Goal: Information Seeking & Learning: Learn about a topic

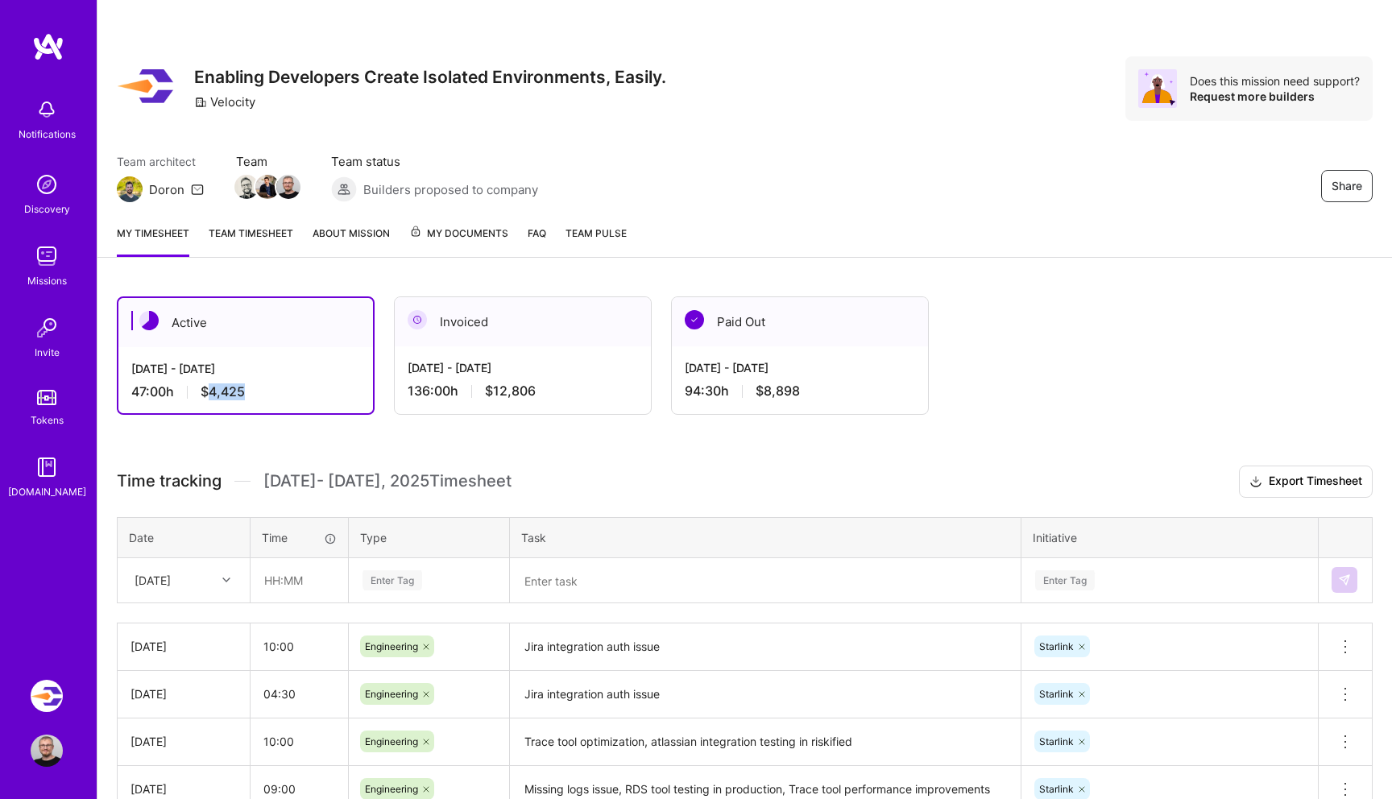
click at [53, 705] on img at bounding box center [47, 696] width 32 height 32
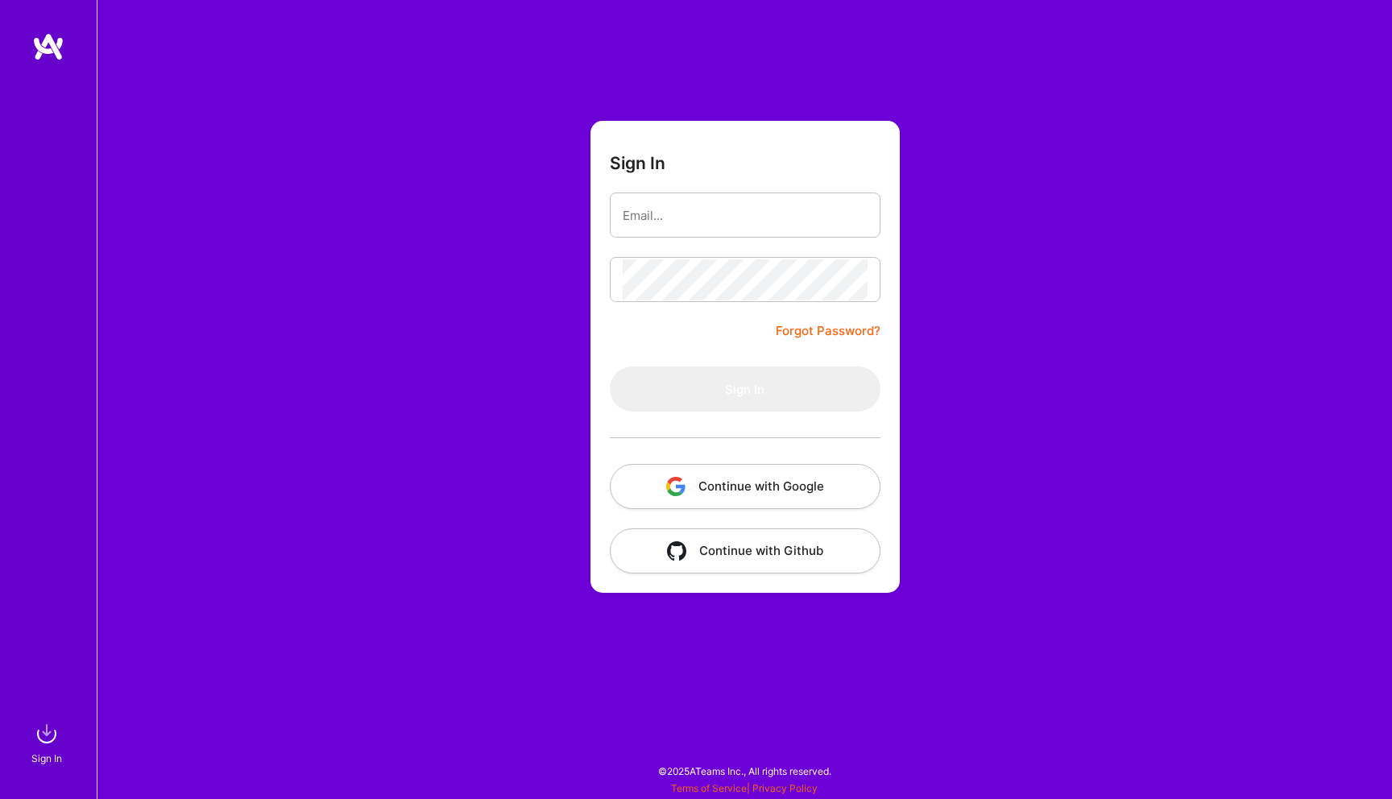
click at [718, 477] on button "Continue with Google" at bounding box center [745, 486] width 271 height 45
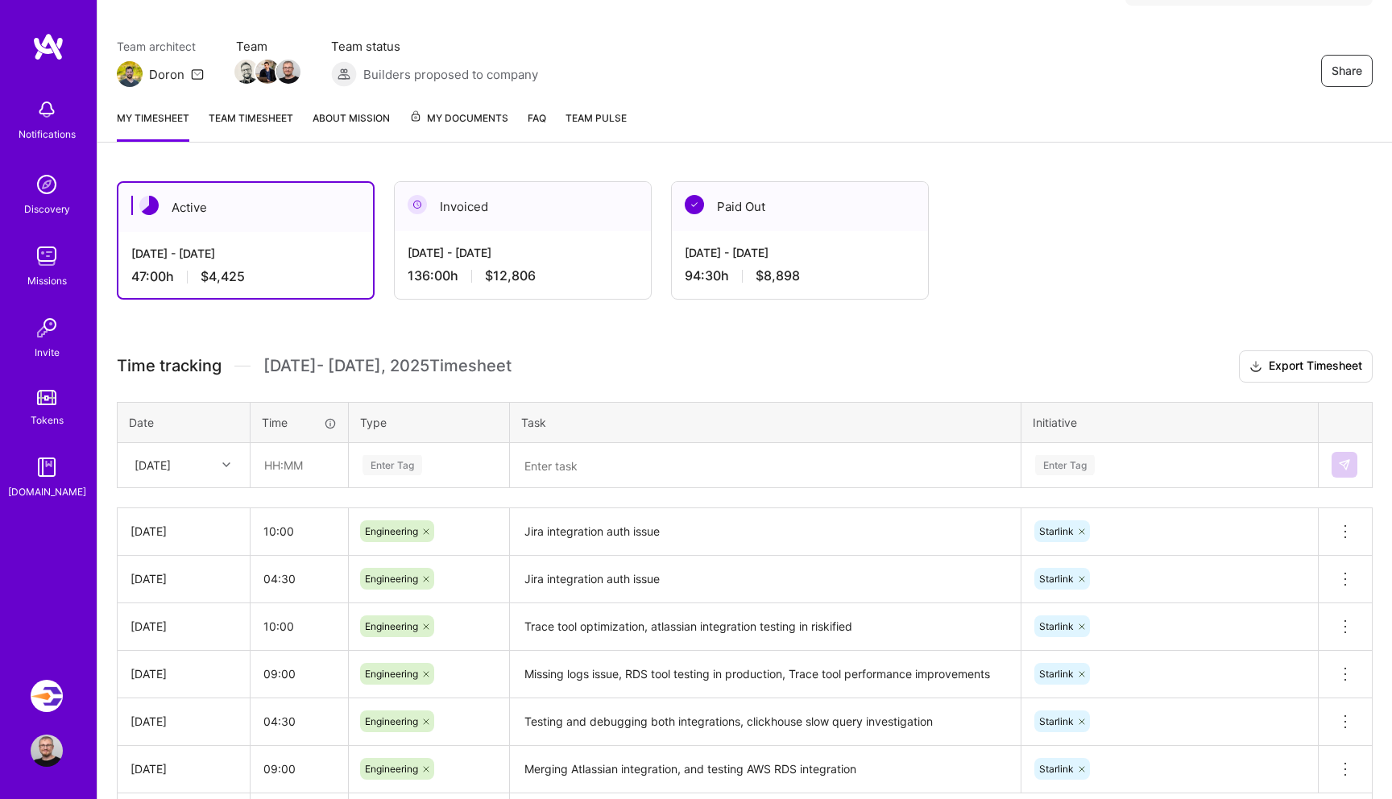
scroll to position [42, 0]
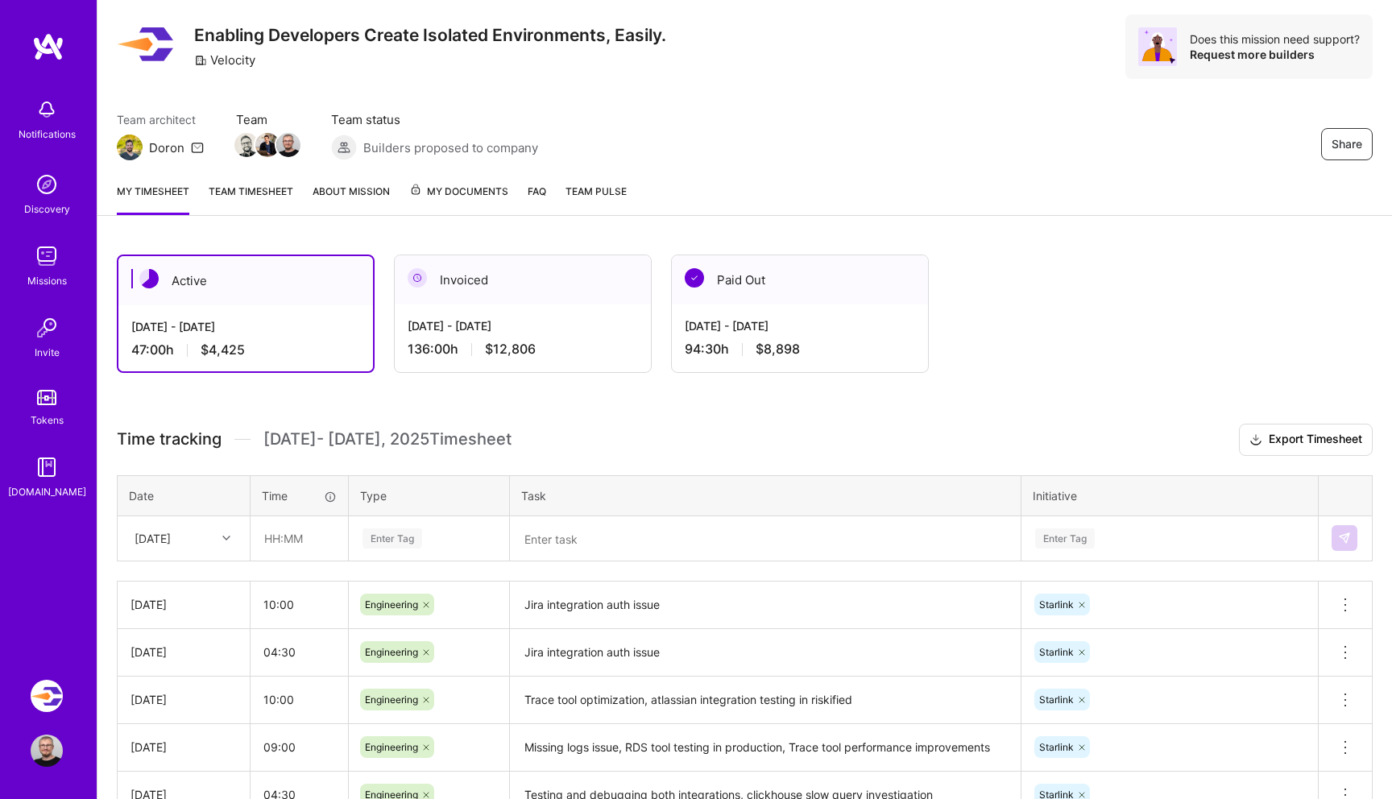
click at [196, 151] on icon at bounding box center [197, 147] width 13 height 13
click at [195, 149] on icon at bounding box center [197, 147] width 13 height 13
click at [51, 47] on img at bounding box center [48, 46] width 32 height 29
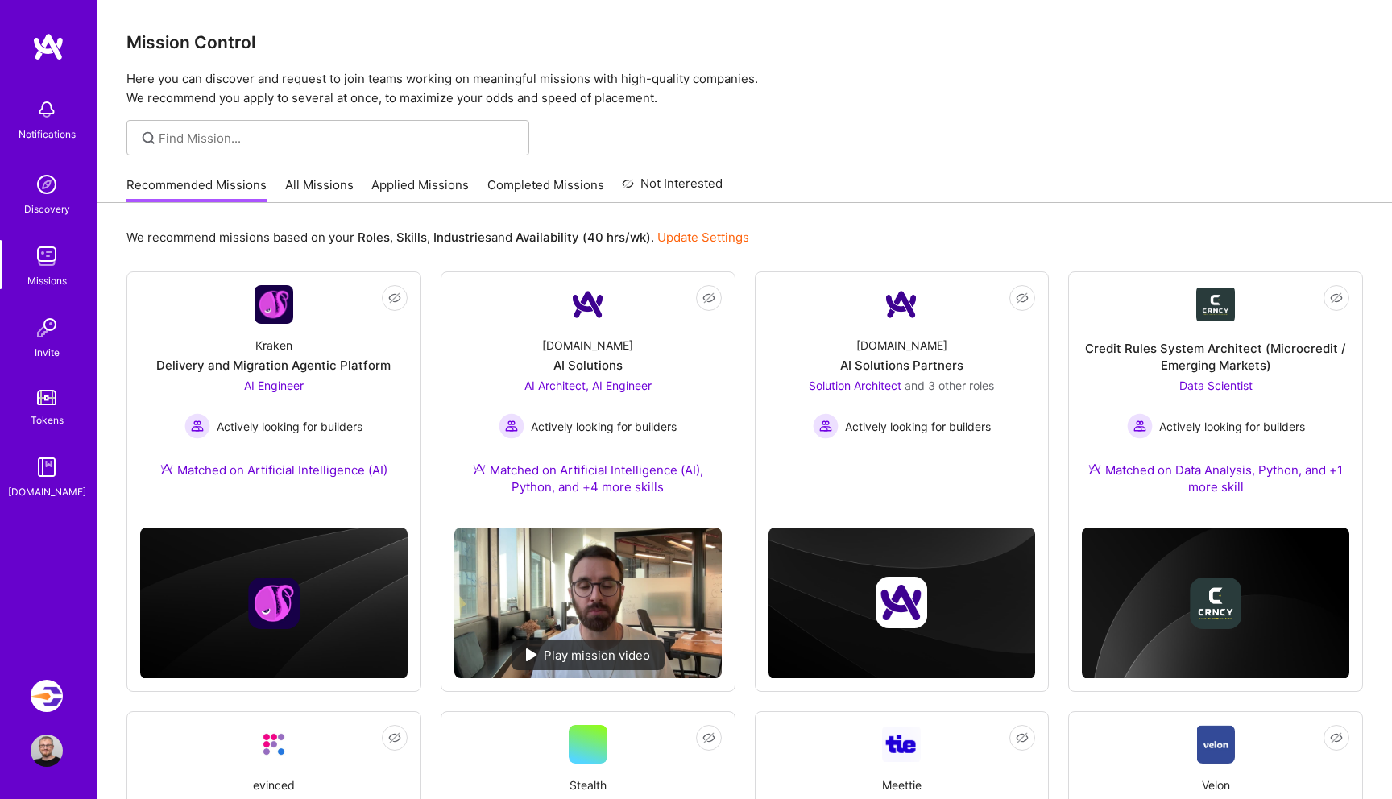
click at [329, 180] on link "All Missions" at bounding box center [319, 189] width 68 height 27
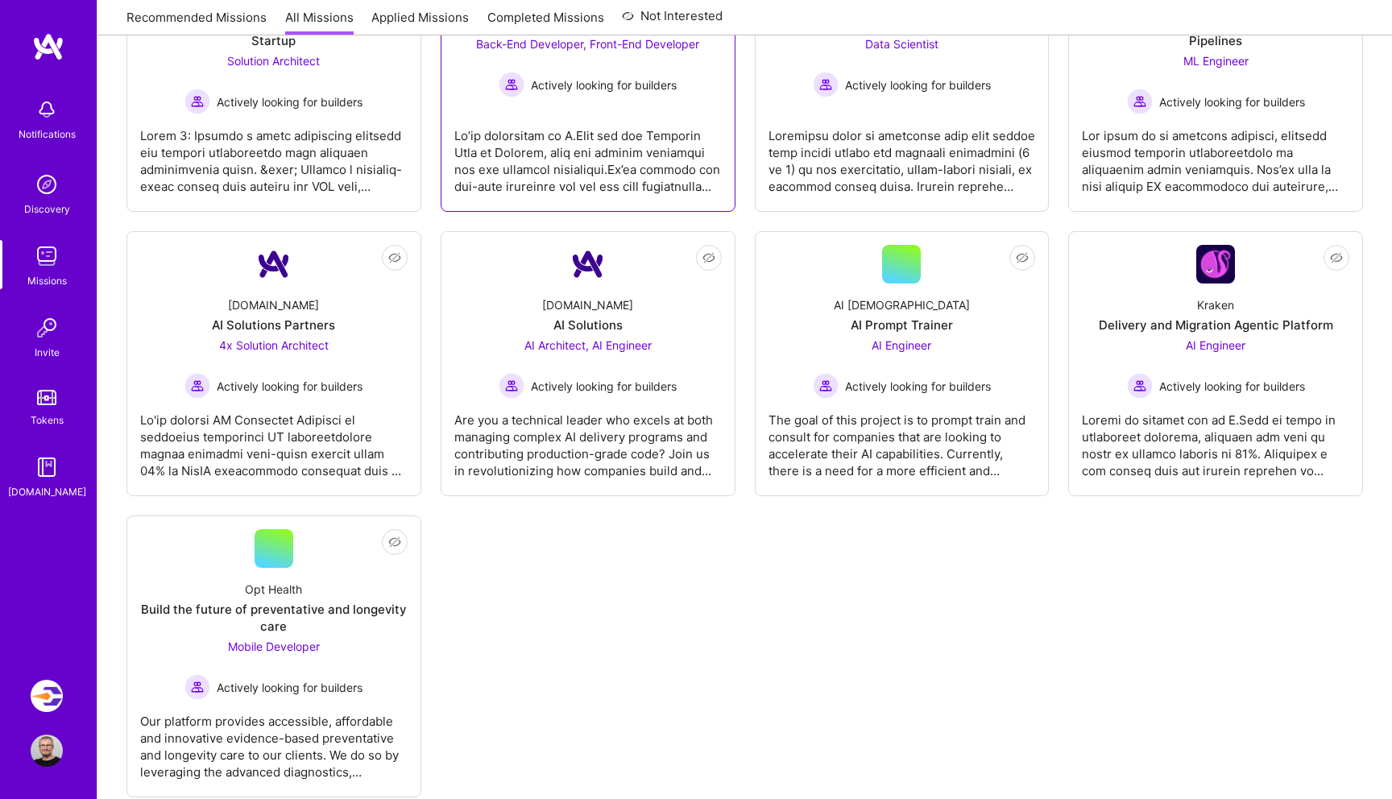
scroll to position [713, 0]
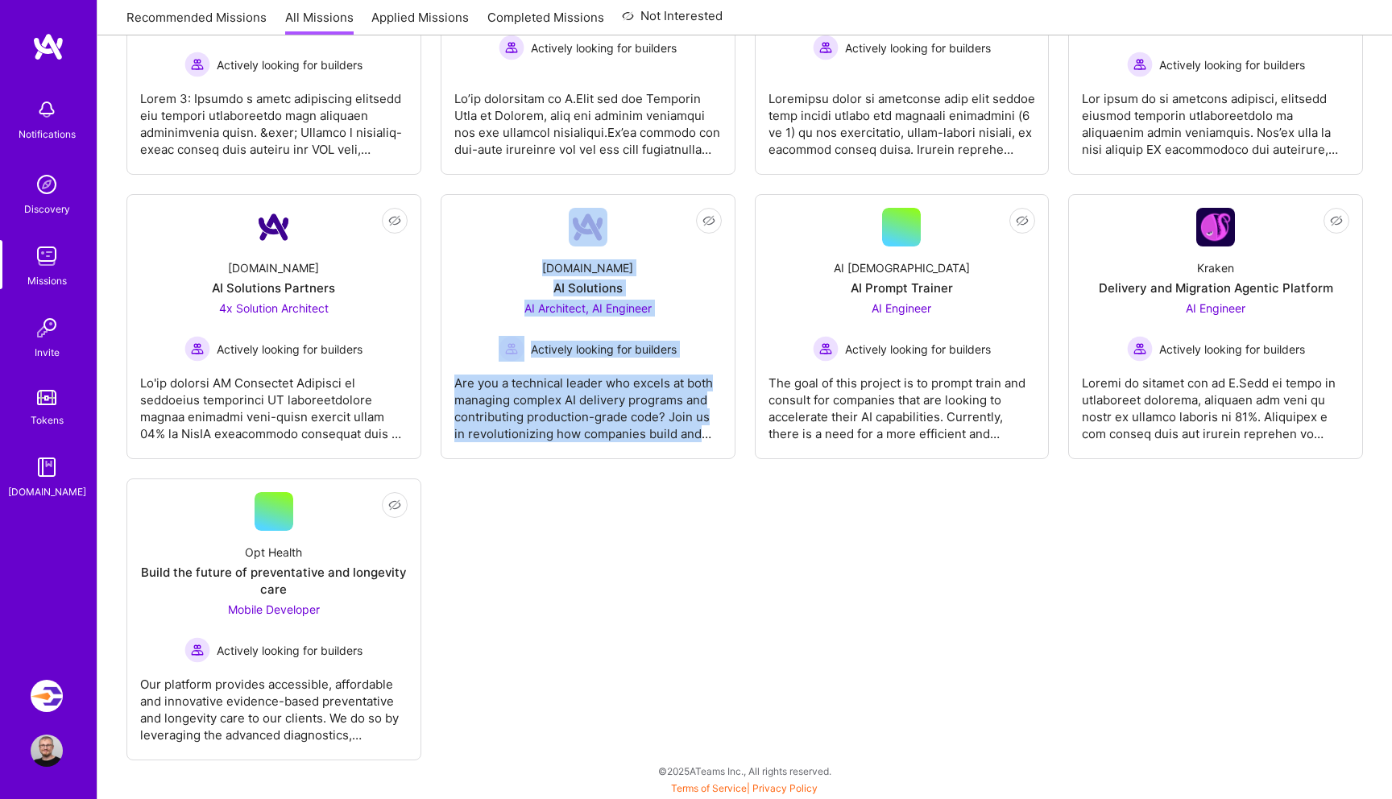
click at [676, 543] on div "Not Interested Roger Healthcare Front-End Engineer for Mobile App Enhancements …" at bounding box center [744, 176] width 1236 height 1168
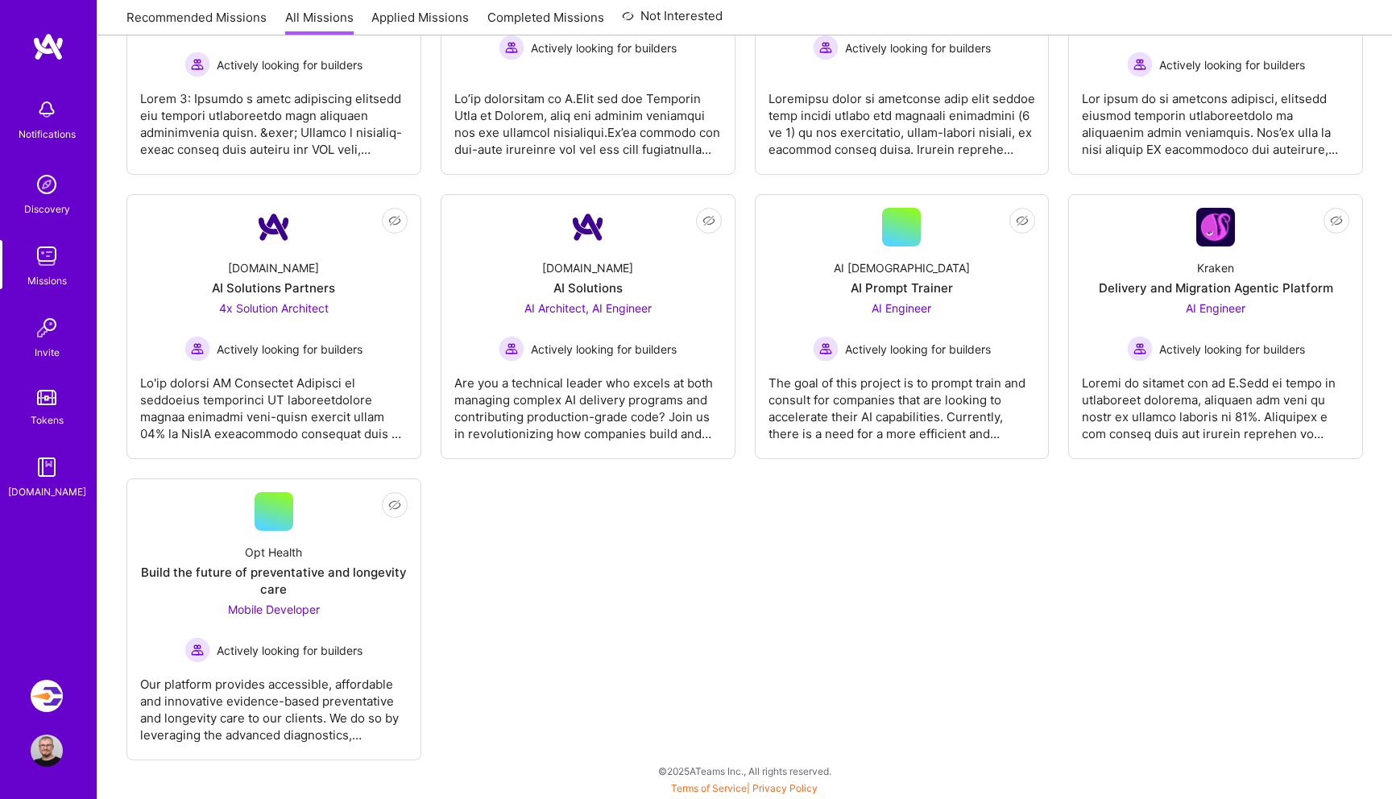
click at [59, 34] on img at bounding box center [48, 46] width 32 height 29
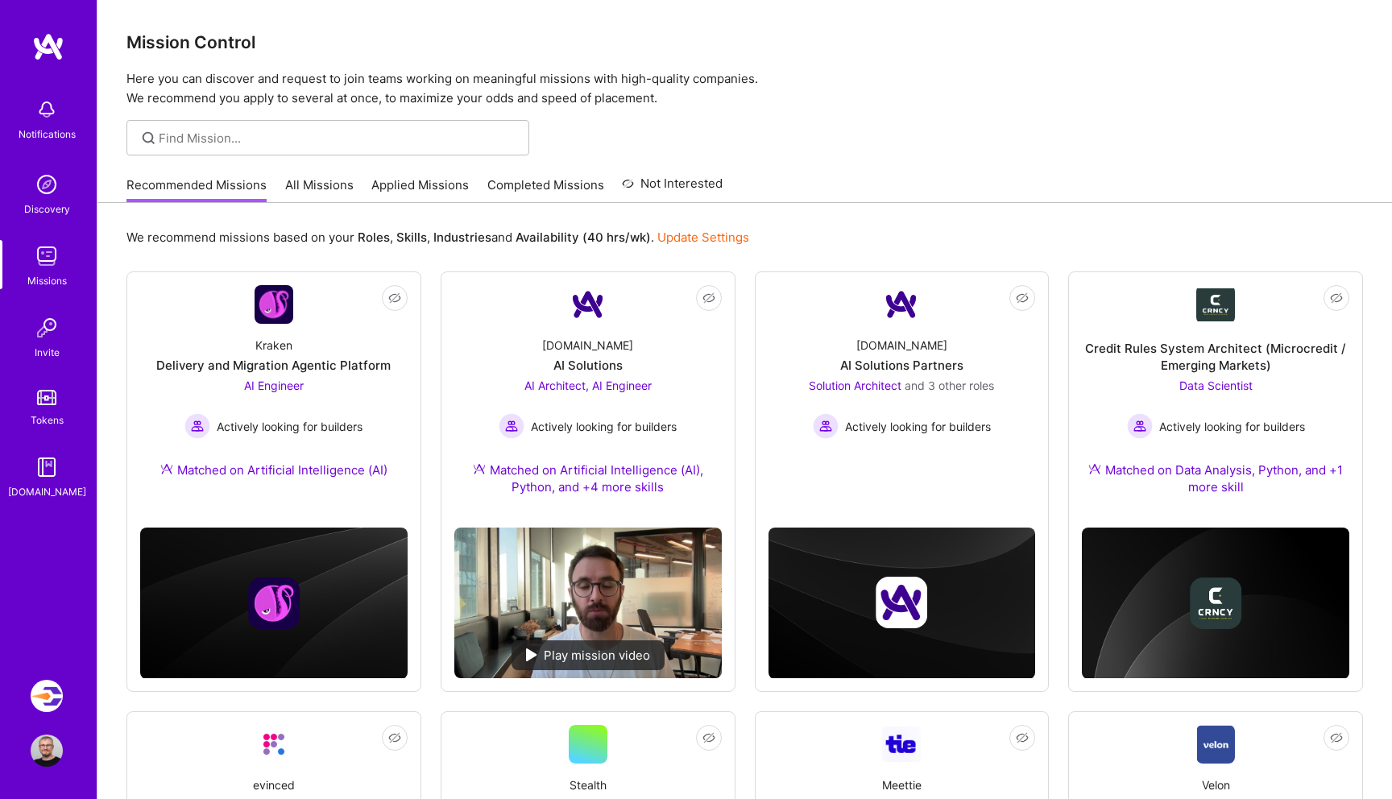
click at [52, 49] on img at bounding box center [48, 46] width 32 height 29
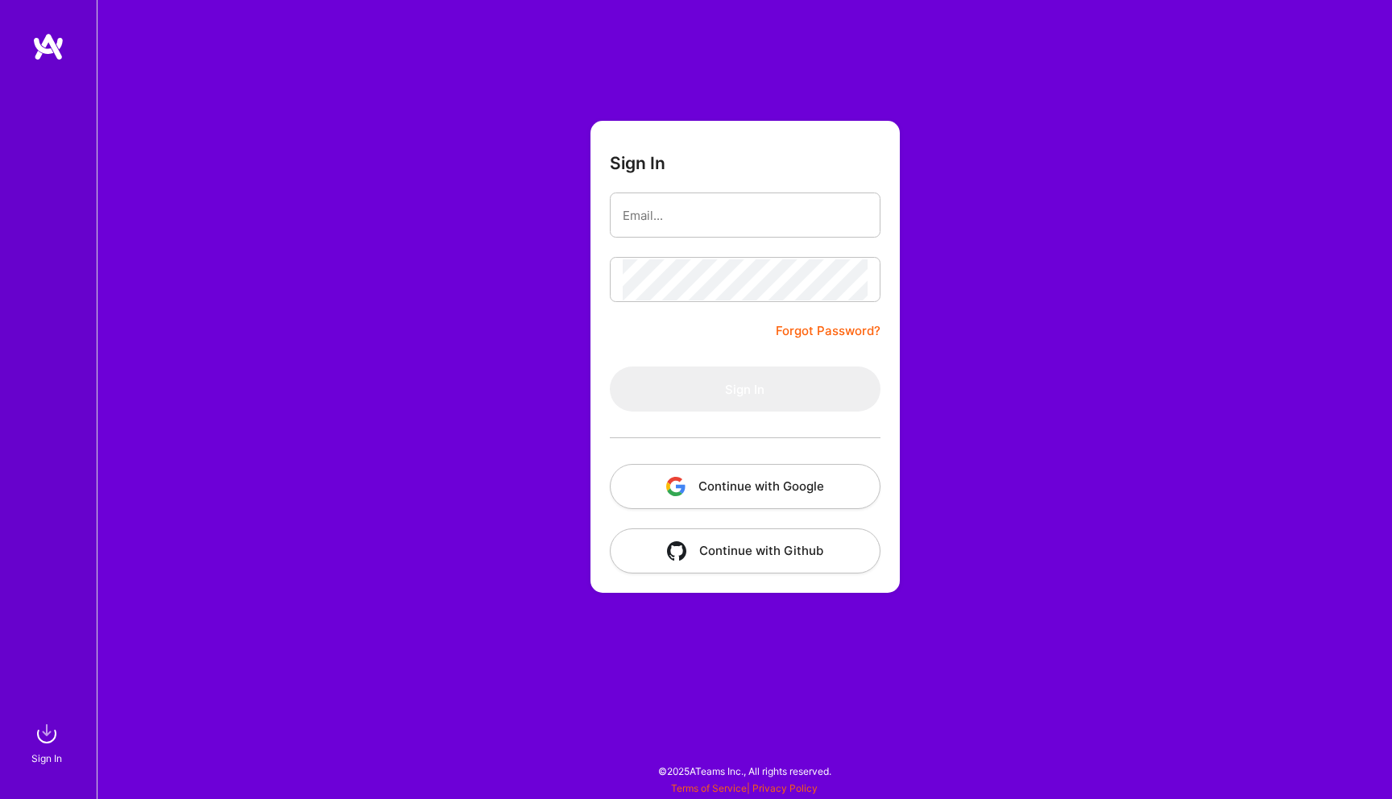
click at [717, 478] on button "Continue with Google" at bounding box center [745, 486] width 271 height 45
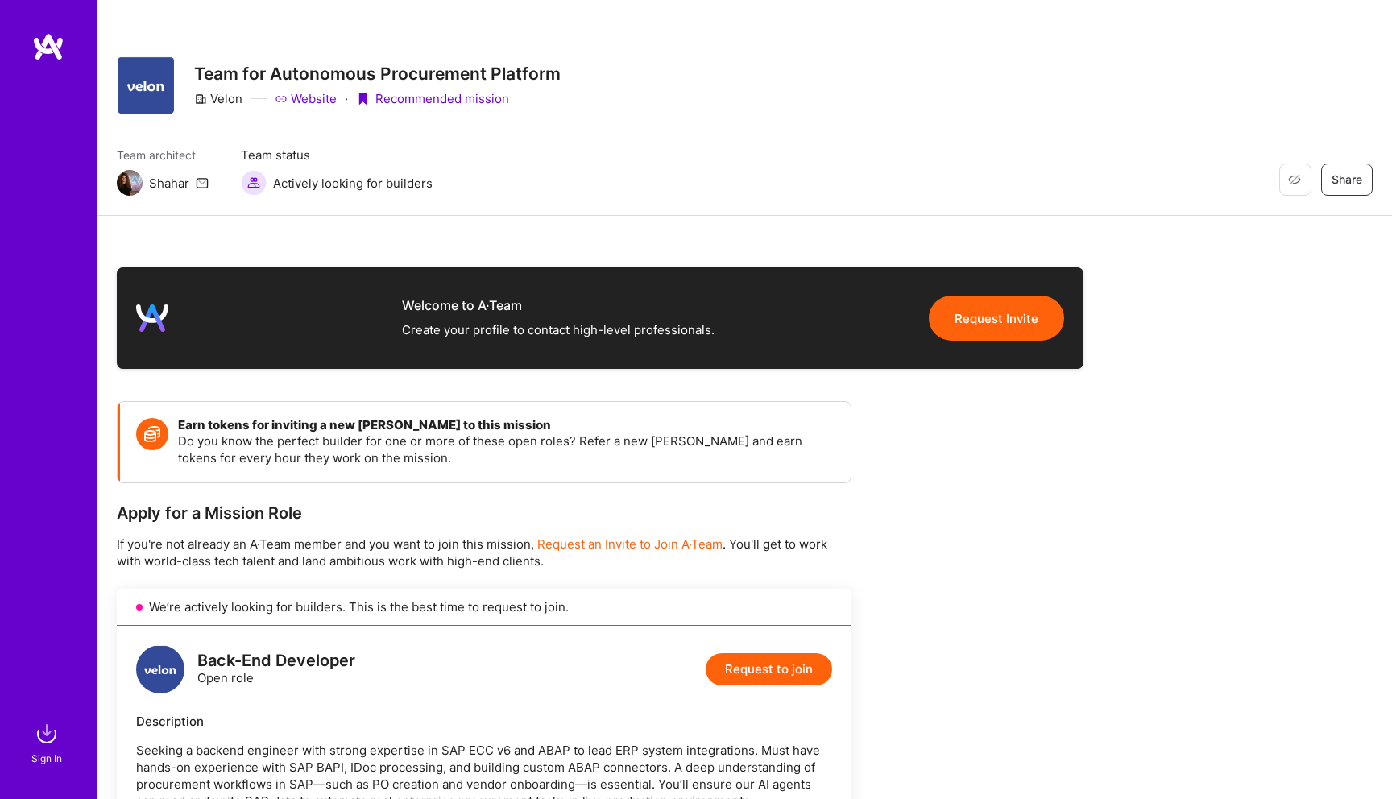
scroll to position [1008, 0]
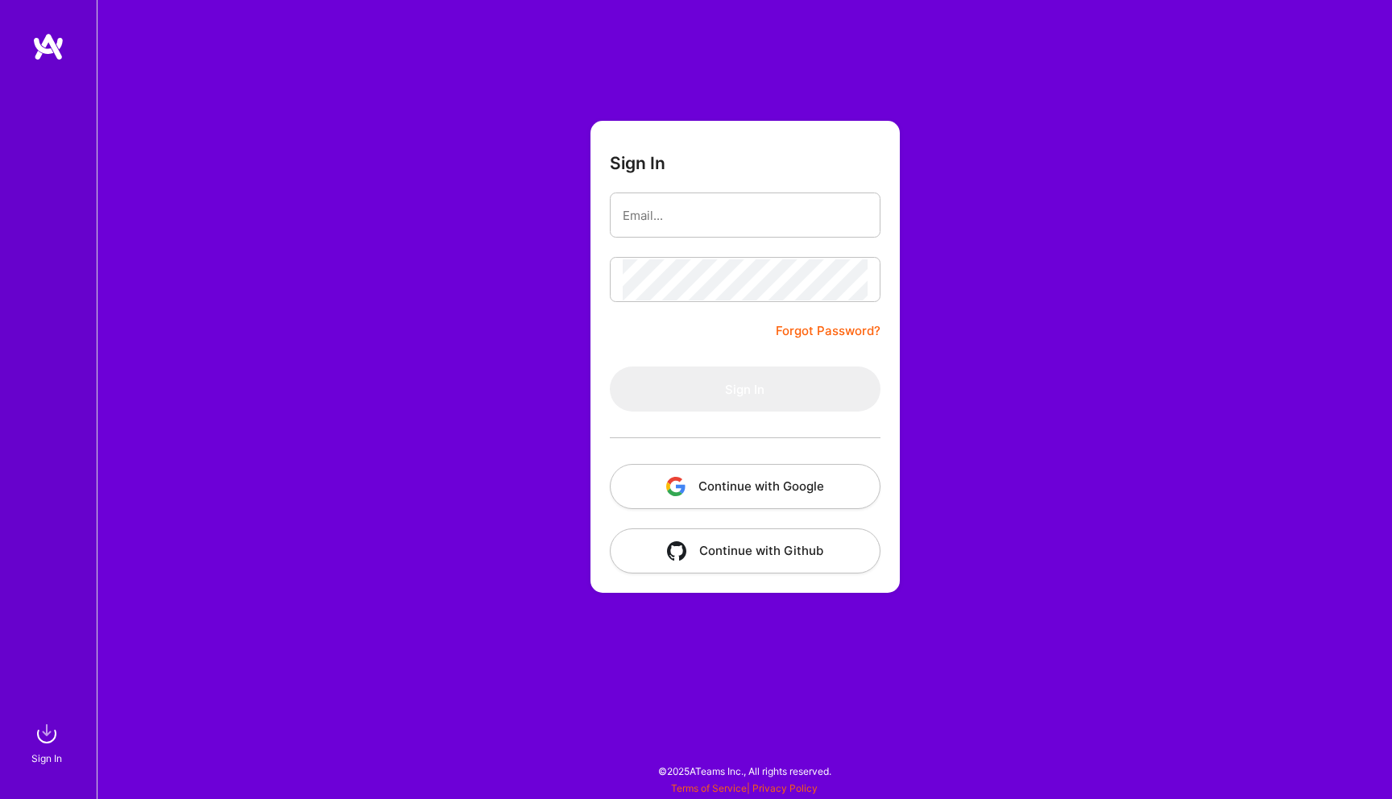
click at [690, 491] on button "Continue with Google" at bounding box center [745, 486] width 271 height 45
click at [763, 484] on button "Continue with Google" at bounding box center [745, 486] width 271 height 45
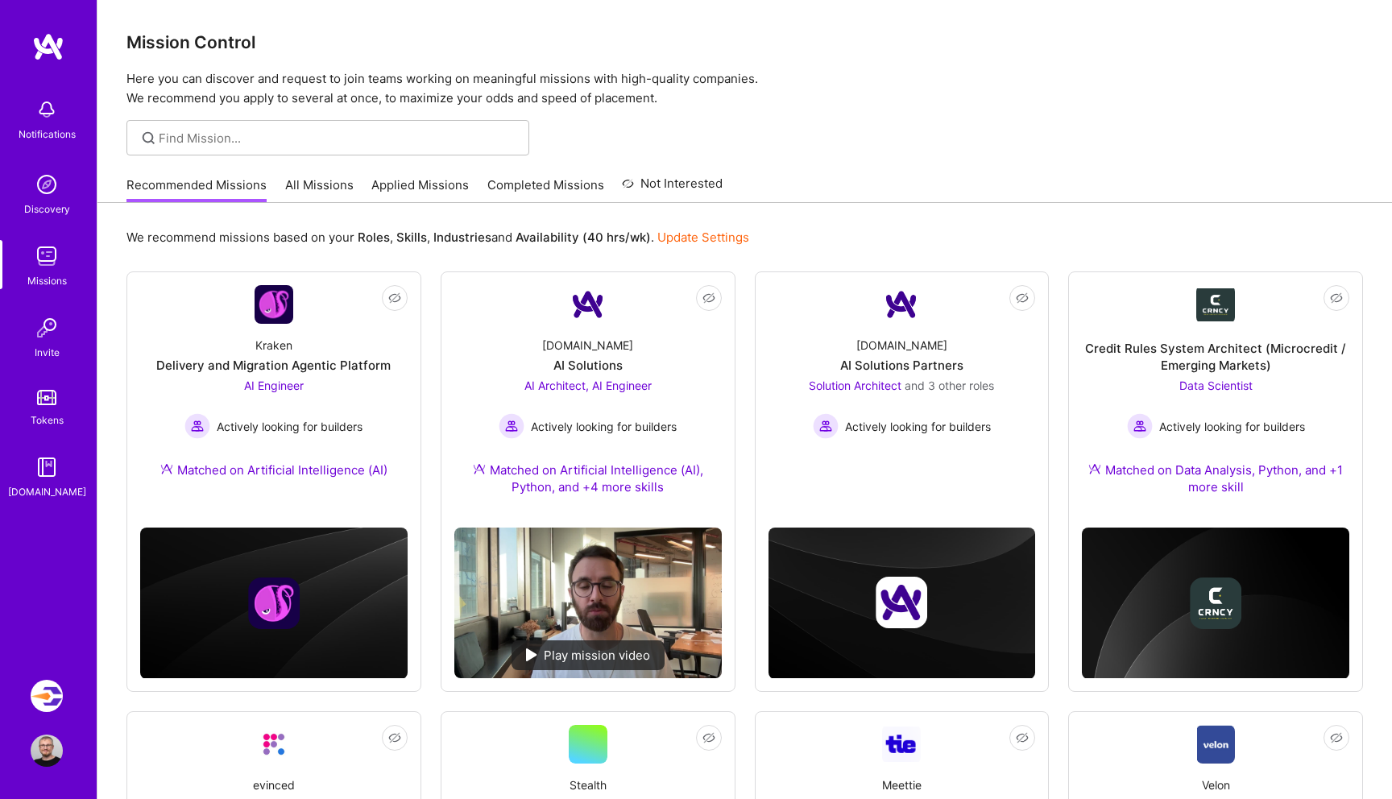
click at [56, 116] on img at bounding box center [47, 109] width 32 height 32
click at [56, 116] on div "Notifications Discovery Missions Invite Tokens A.Guide" at bounding box center [48, 295] width 97 height 410
click at [40, 689] on img at bounding box center [47, 696] width 32 height 32
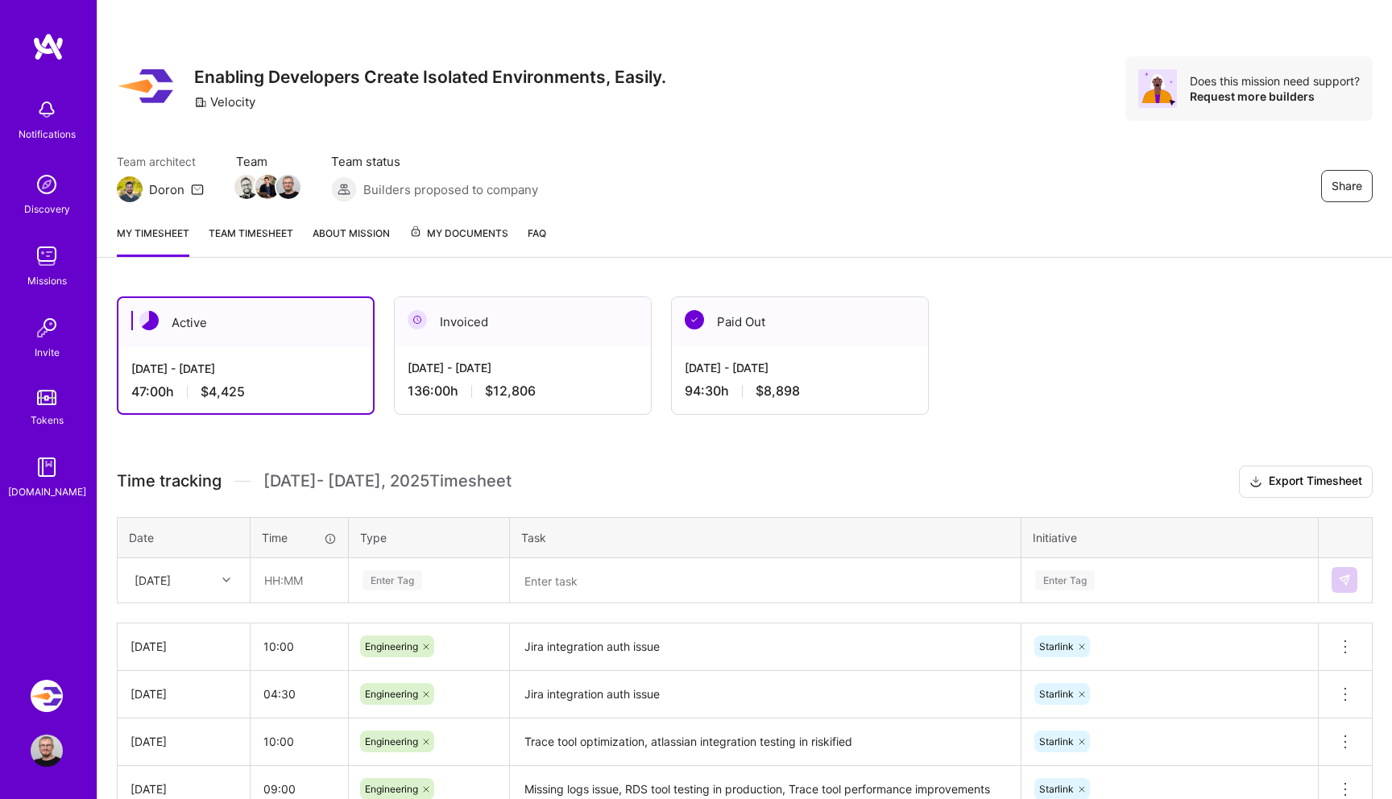
click at [48, 256] on img at bounding box center [47, 256] width 32 height 32
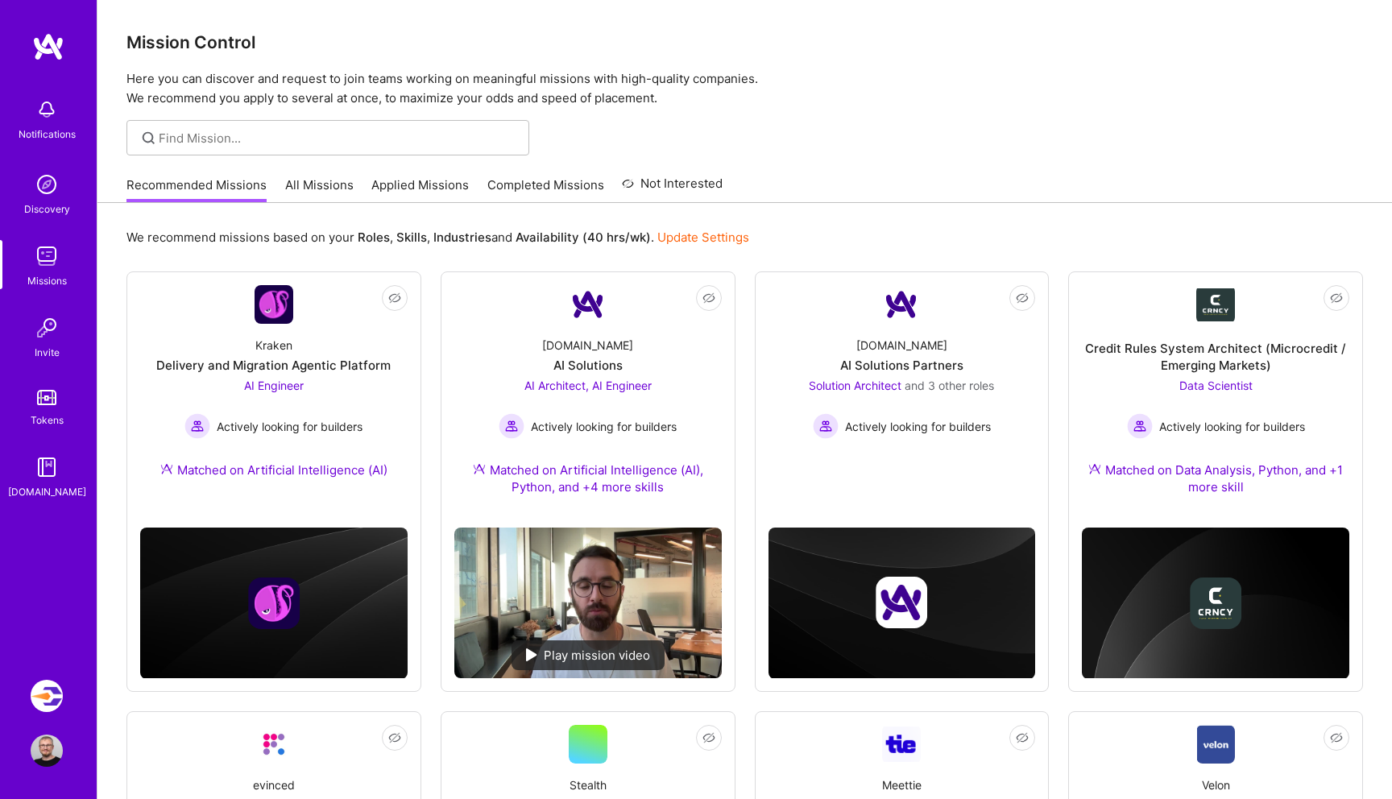
click at [313, 183] on link "All Missions" at bounding box center [319, 189] width 68 height 27
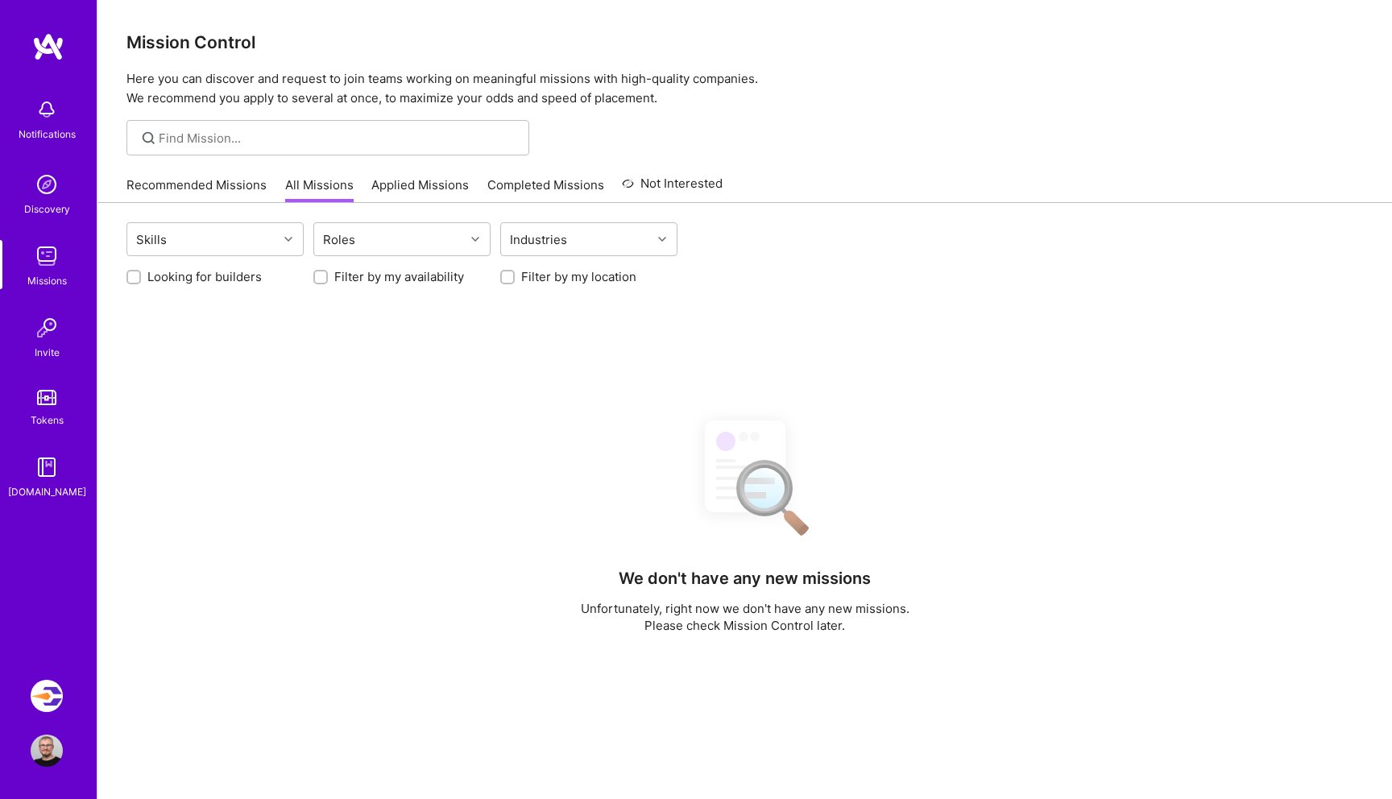
click at [161, 281] on label "Looking for builders" at bounding box center [204, 276] width 114 height 17
click at [141, 281] on input "Looking for builders" at bounding box center [135, 277] width 11 height 11
checkbox input "true"
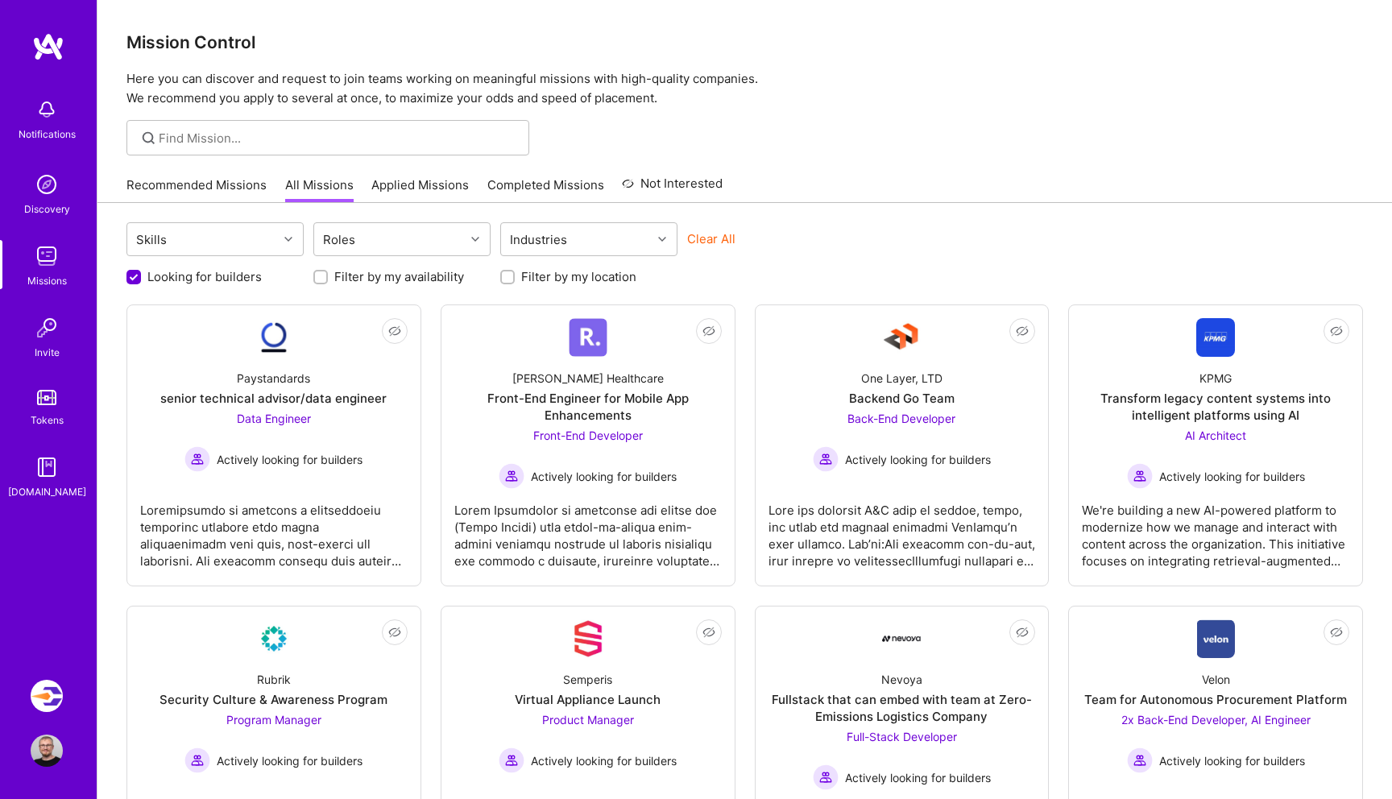
click at [574, 284] on label "Filter by my location" at bounding box center [578, 276] width 115 height 17
click at [515, 283] on input "Filter by my location" at bounding box center [508, 277] width 11 height 11
checkbox input "true"
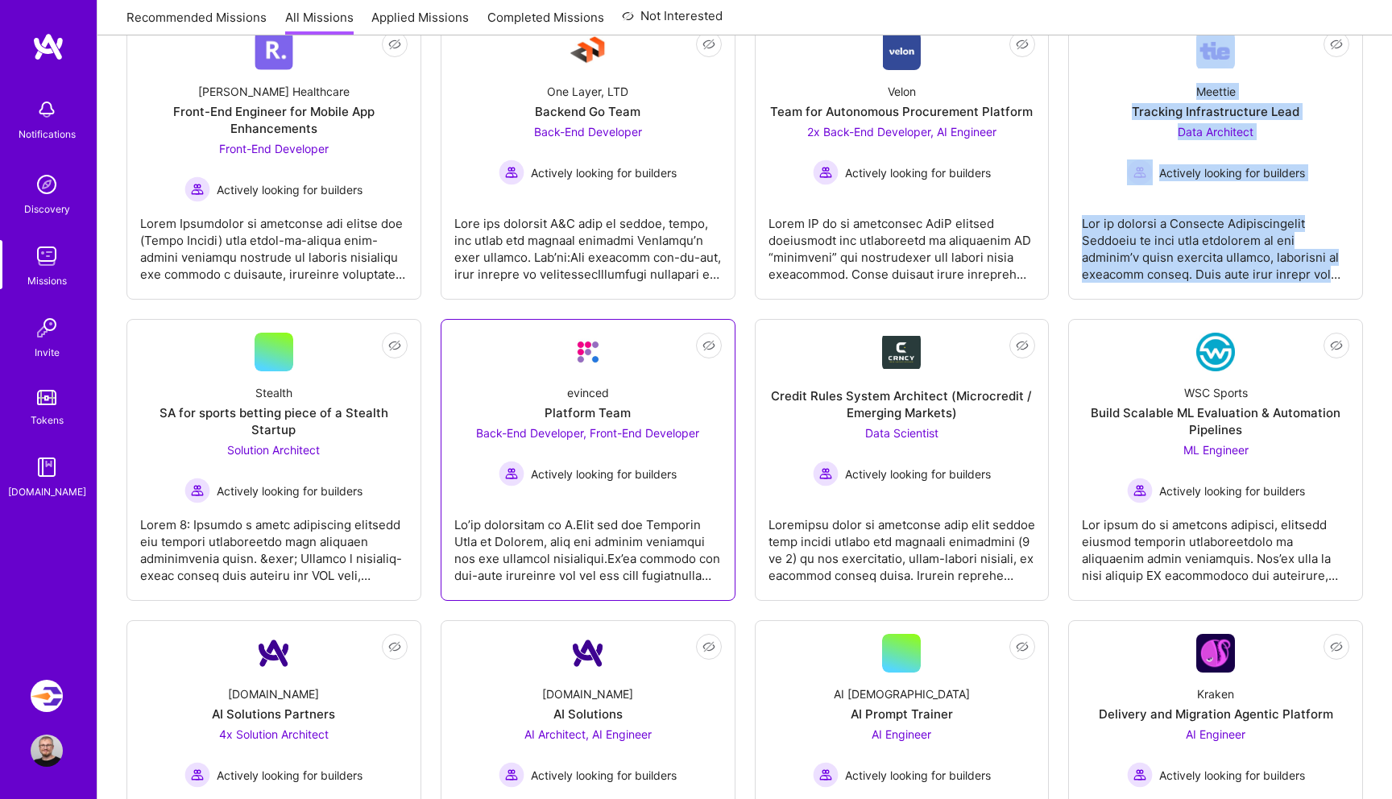
scroll to position [296, 0]
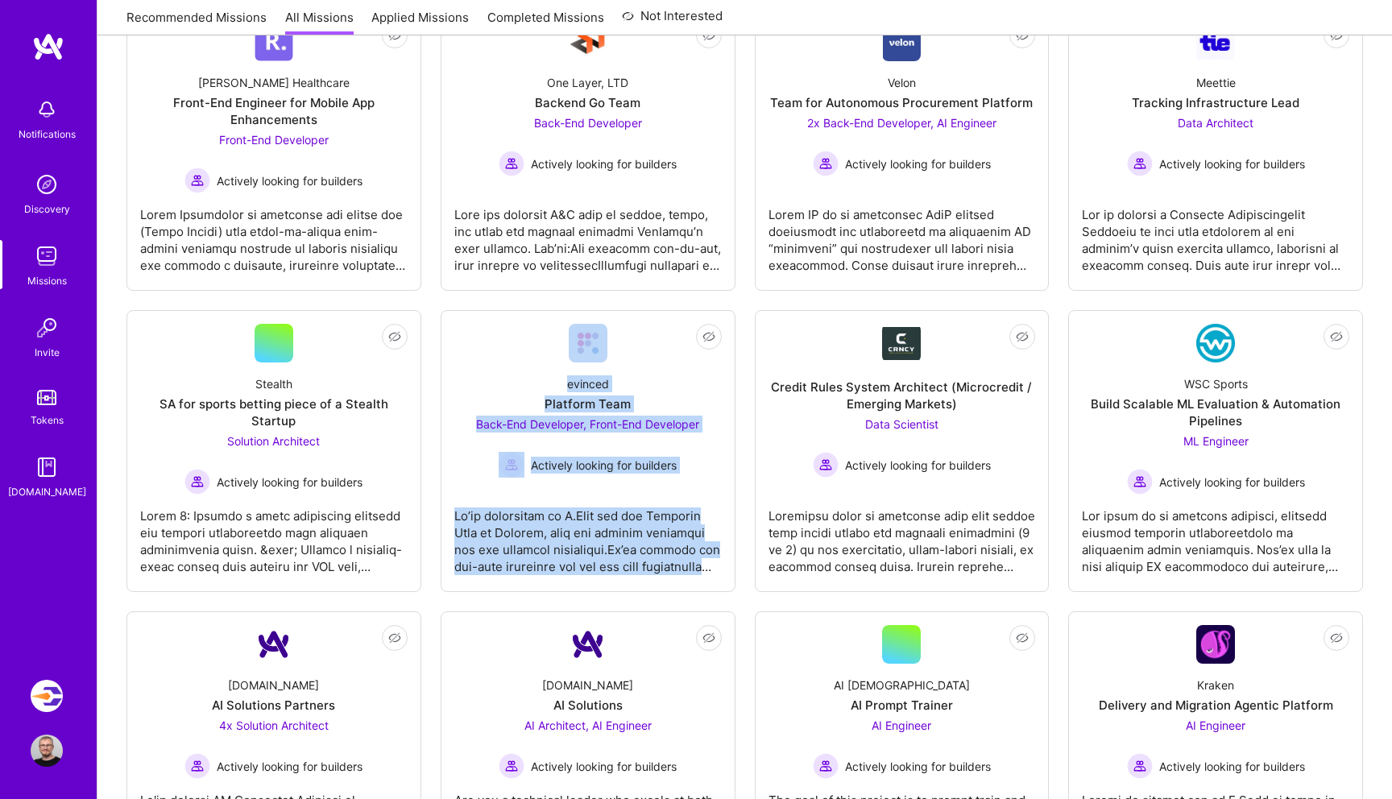
click at [742, 301] on div "Not Interested Roger Healthcare Front-End Engineer for Mobile App Enhancements …" at bounding box center [744, 593] width 1236 height 1168
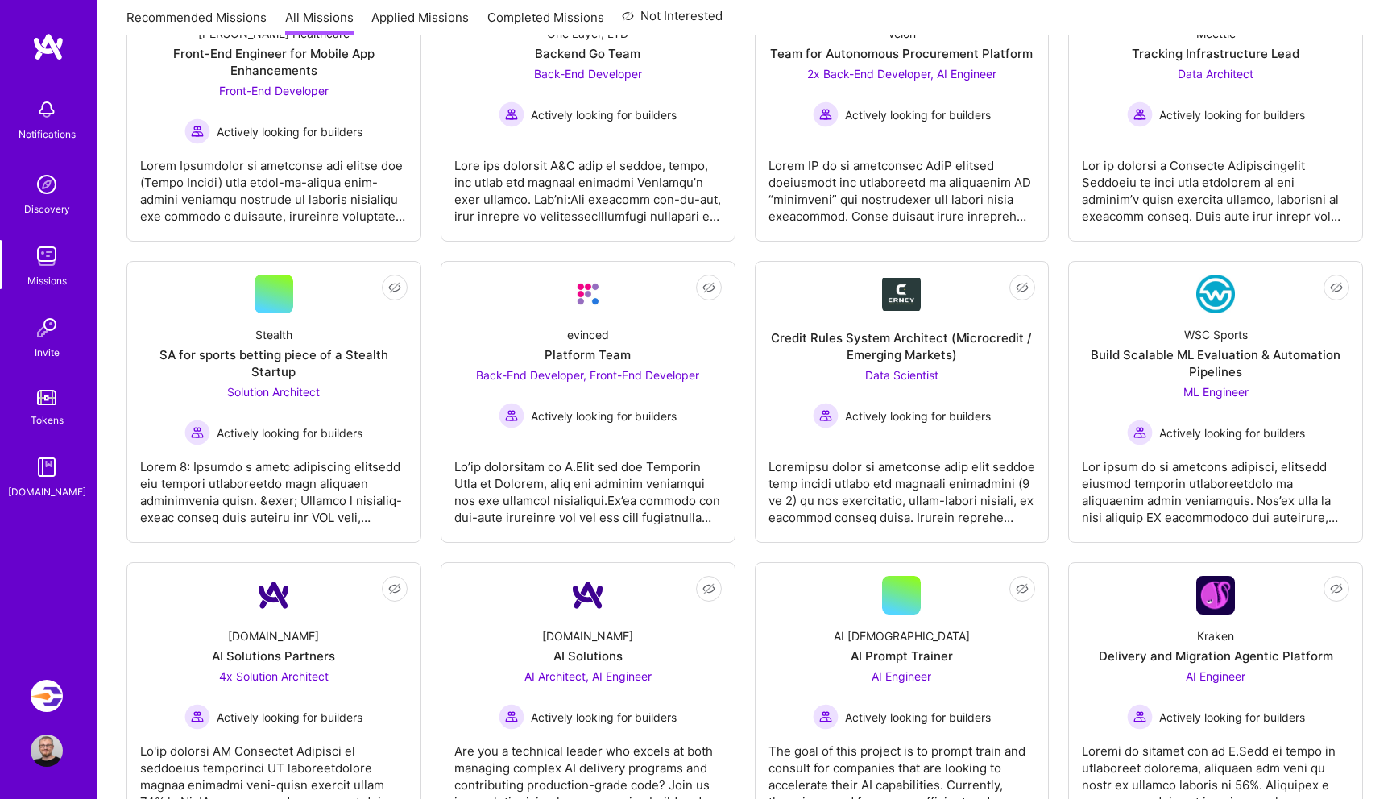
scroll to position [350, 0]
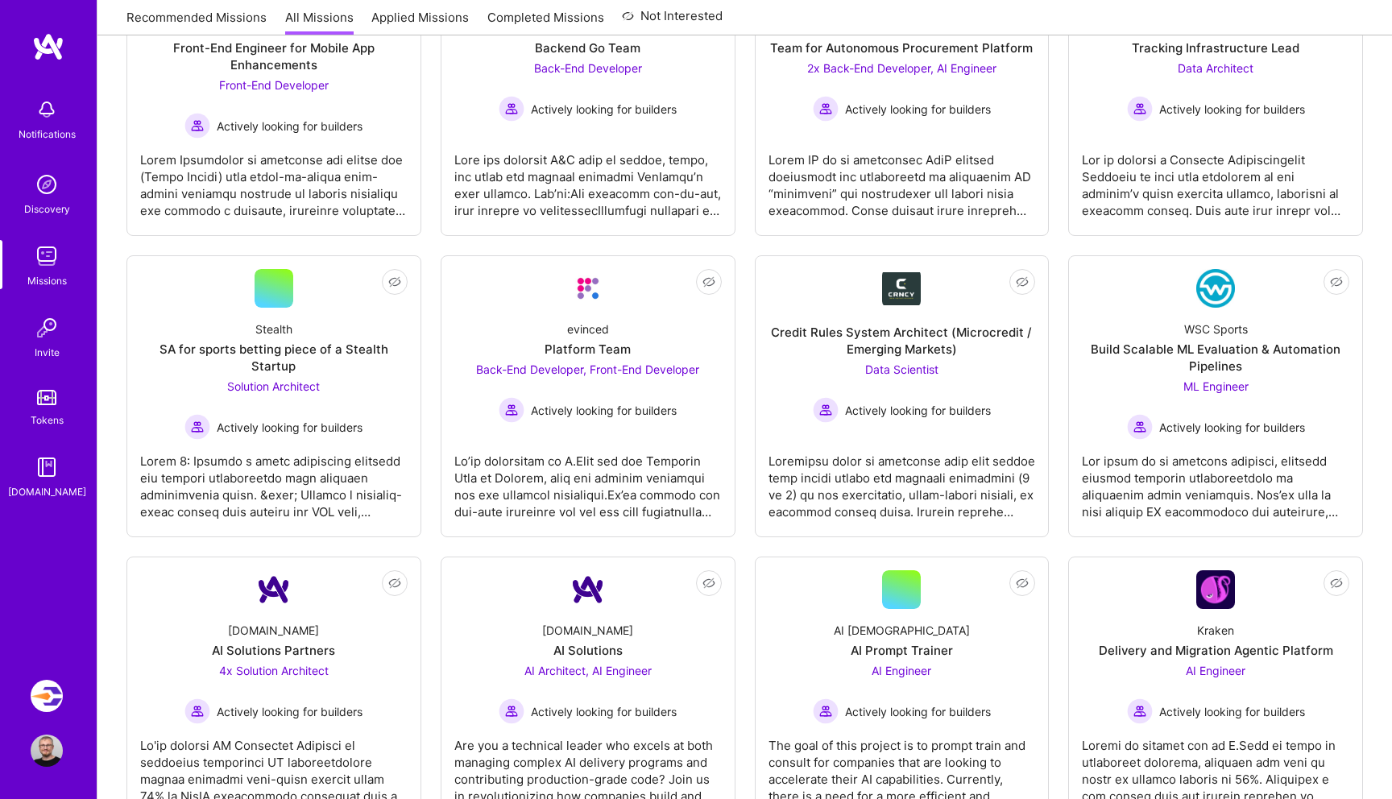
click at [742, 238] on div "Not Interested Roger Healthcare Front-End Engineer for Mobile App Enhancements …" at bounding box center [744, 538] width 1236 height 1168
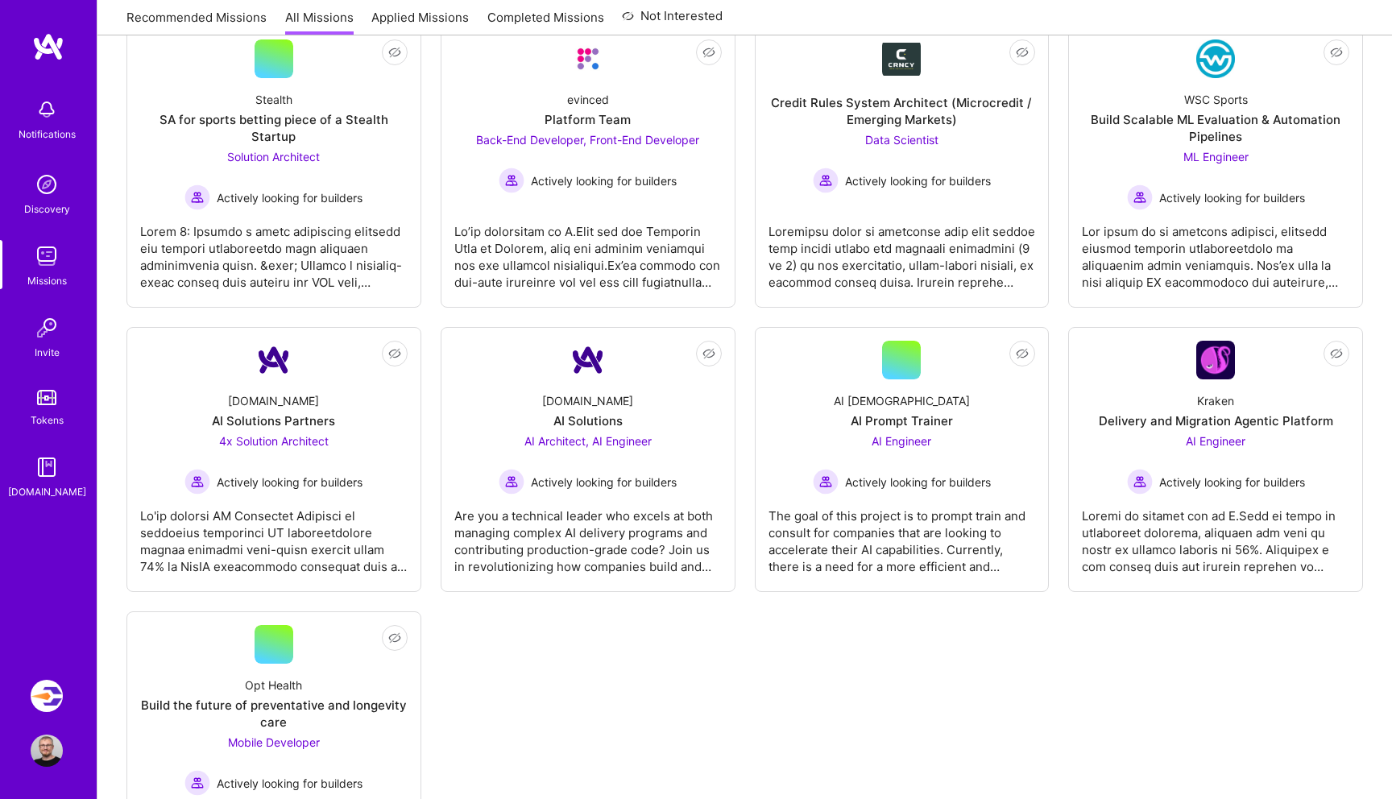
scroll to position [600, 0]
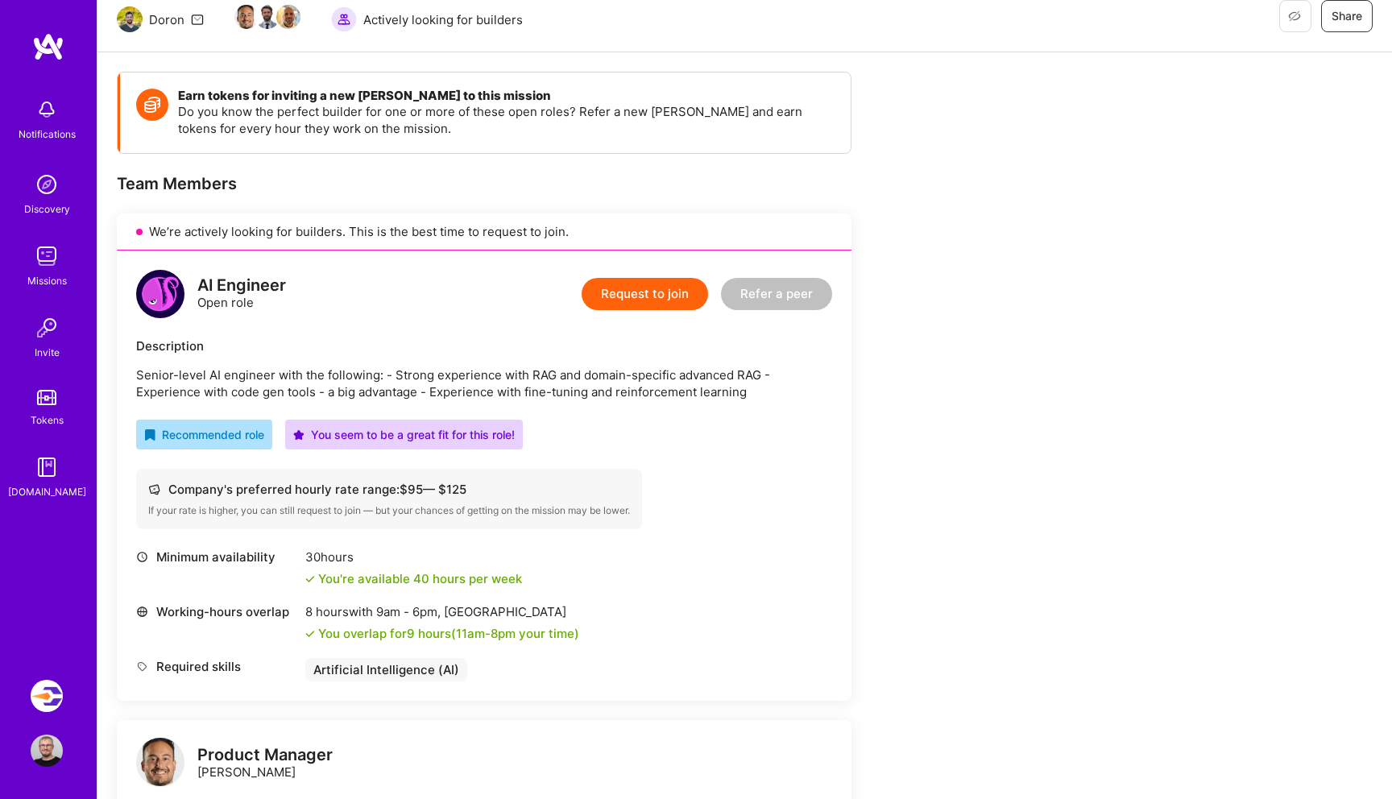
scroll to position [183, 0]
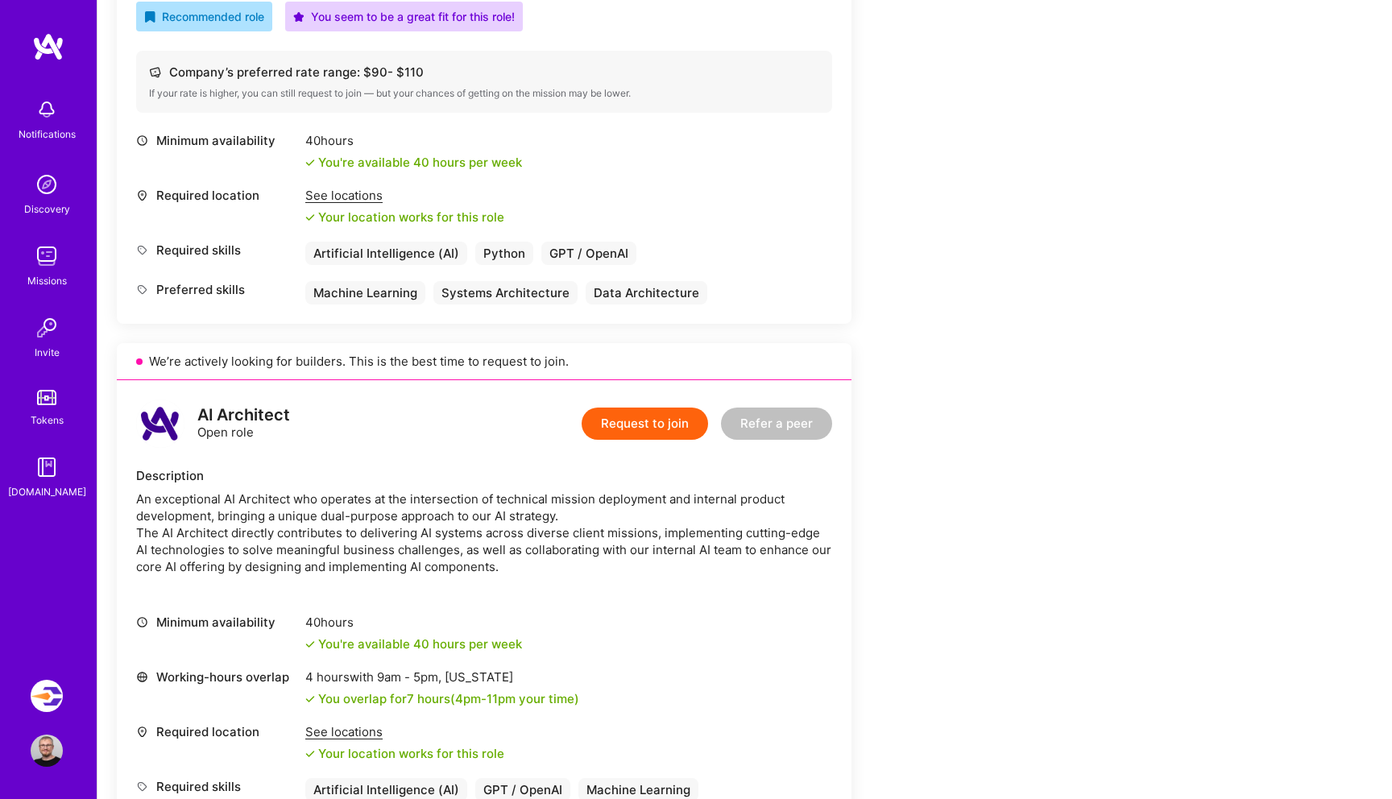
scroll to position [386, 0]
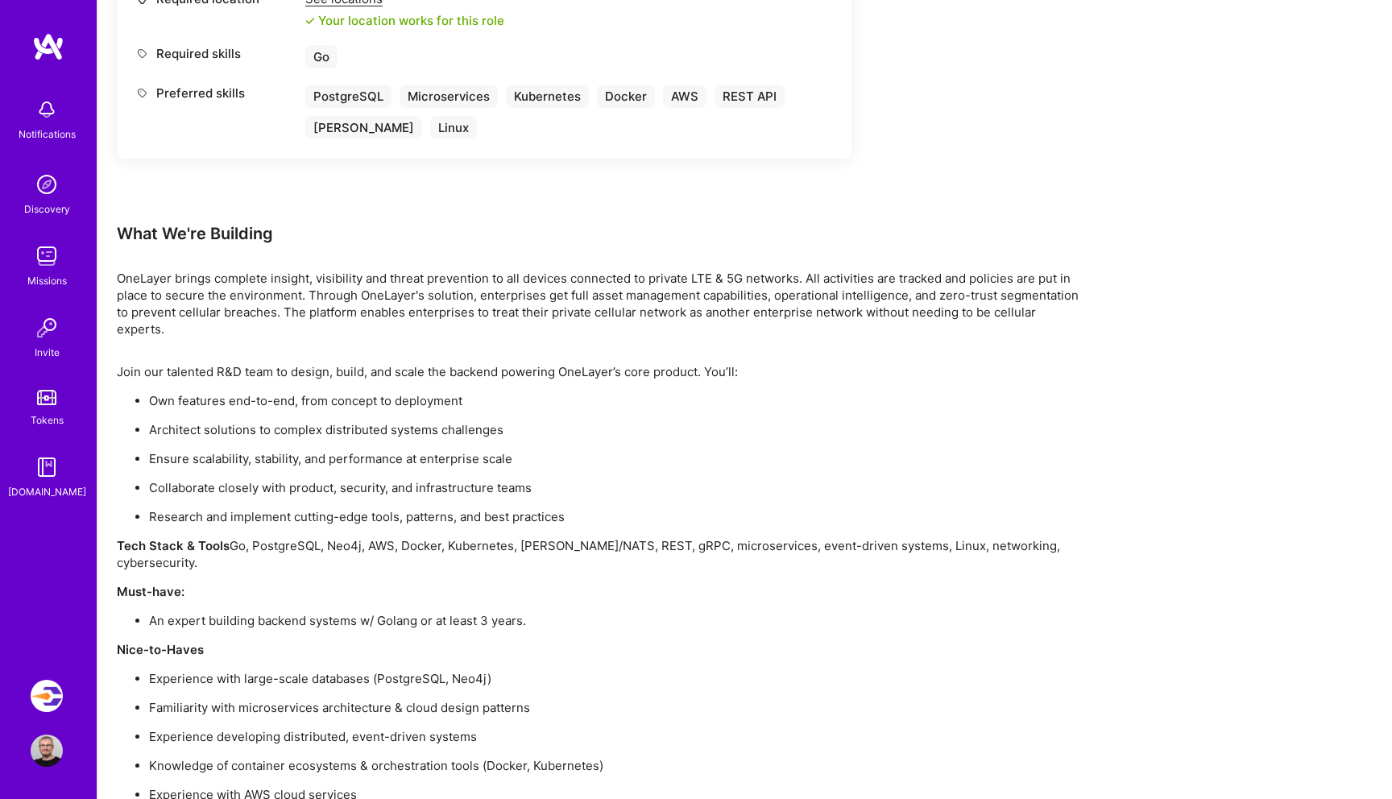
scroll to position [971, 0]
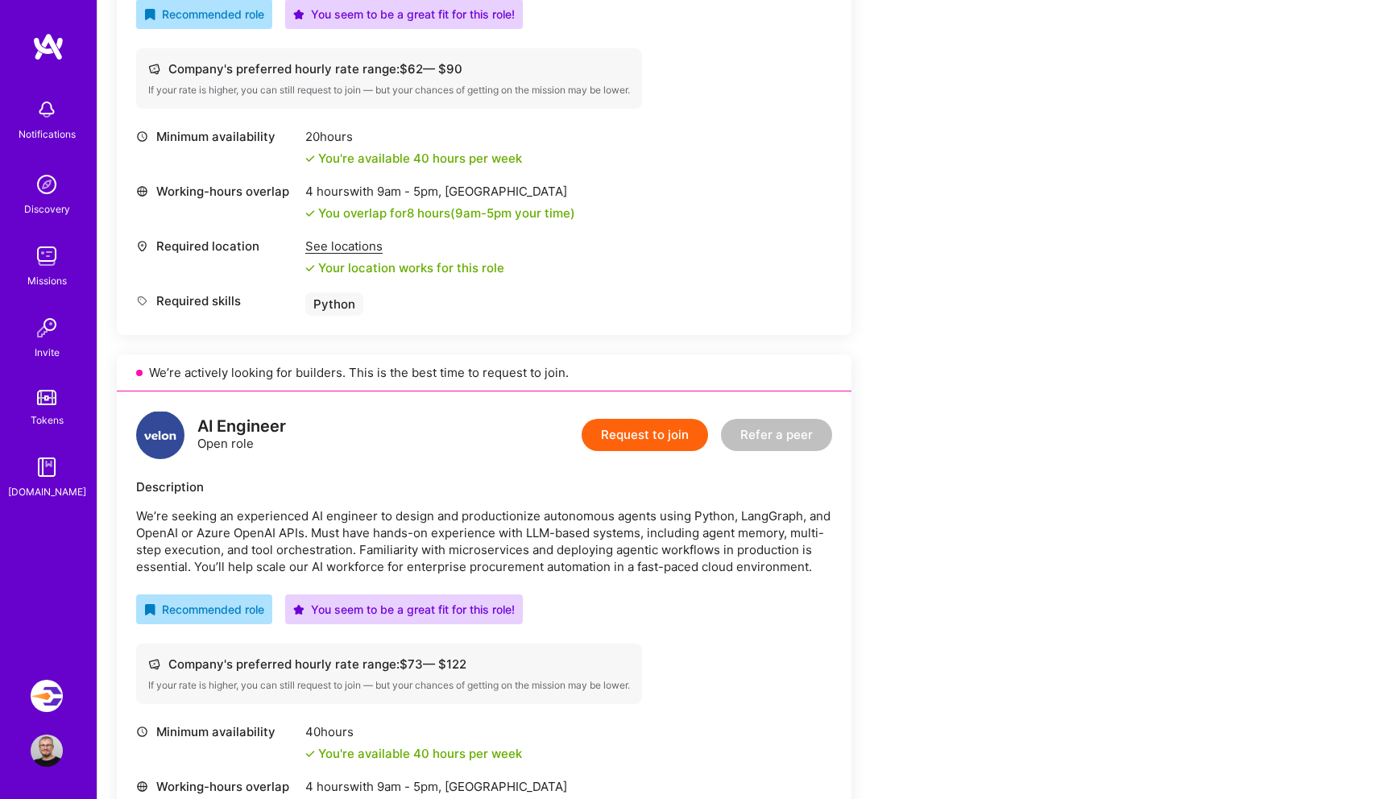
scroll to position [604, 0]
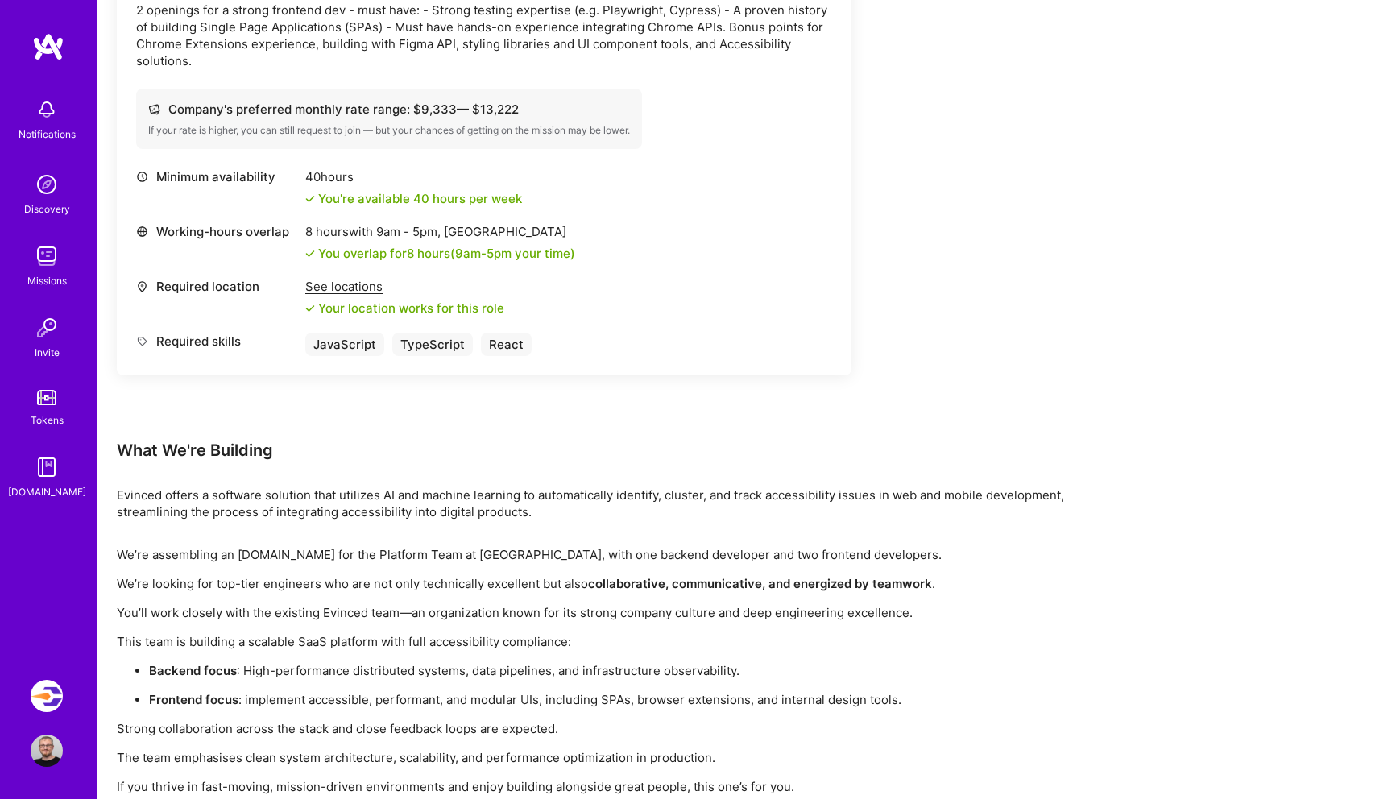
scroll to position [1236, 0]
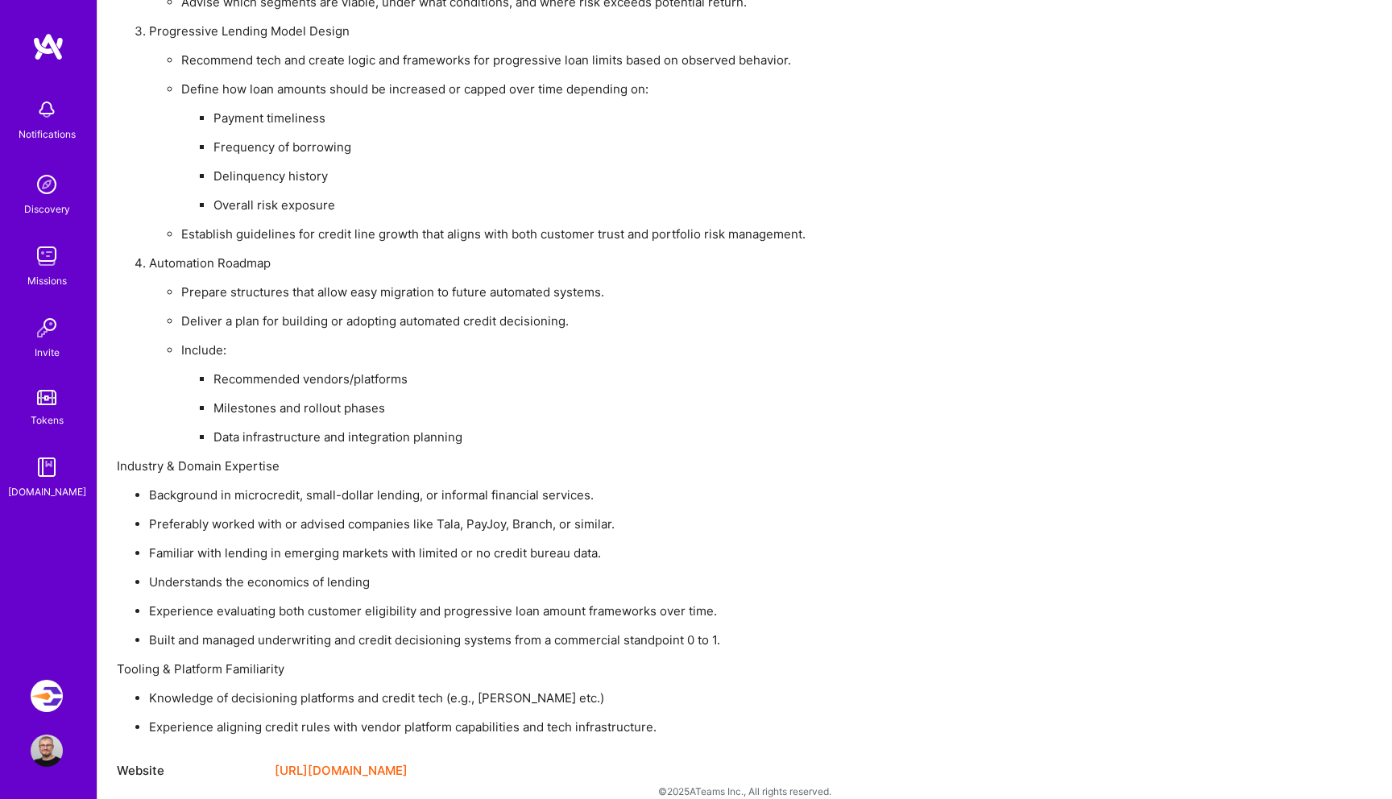
scroll to position [1615, 0]
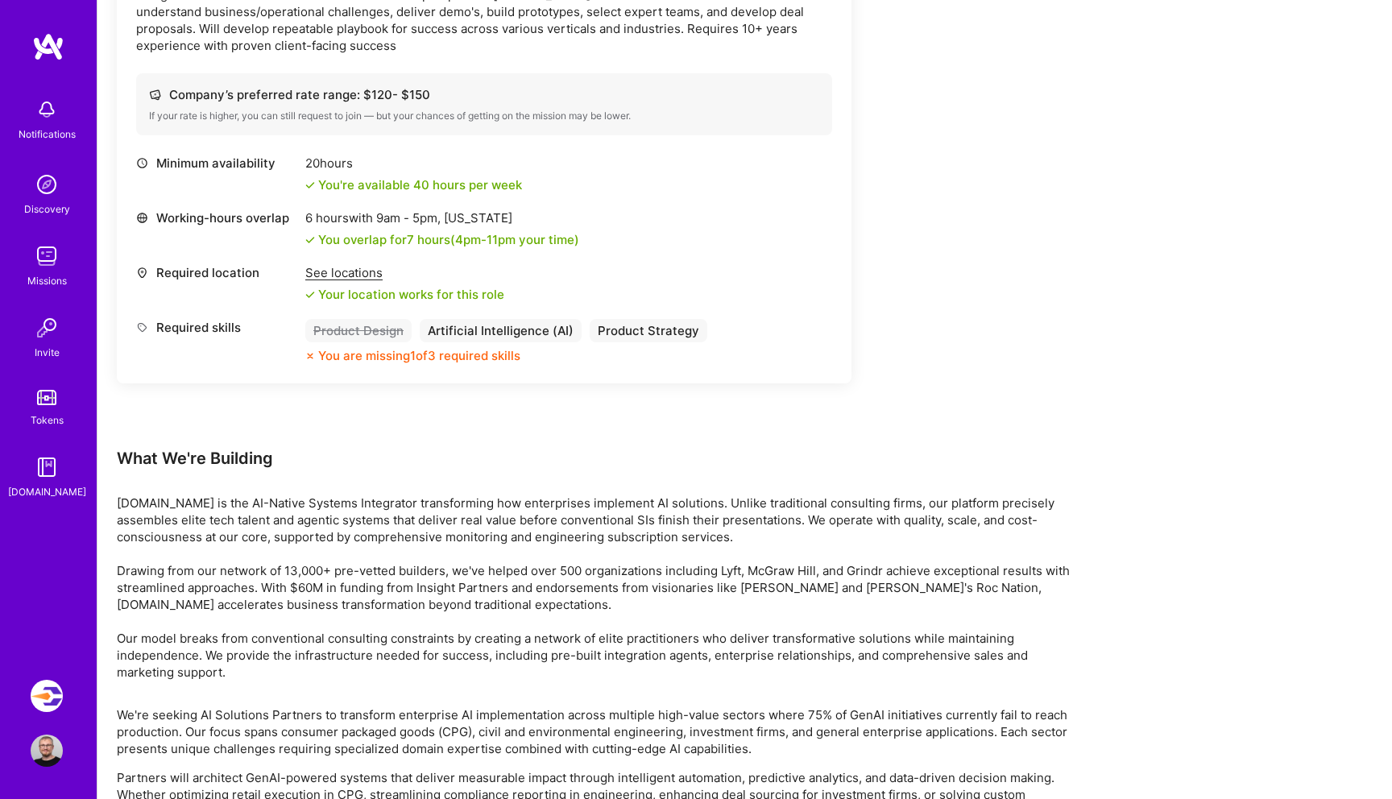
scroll to position [2303, 0]
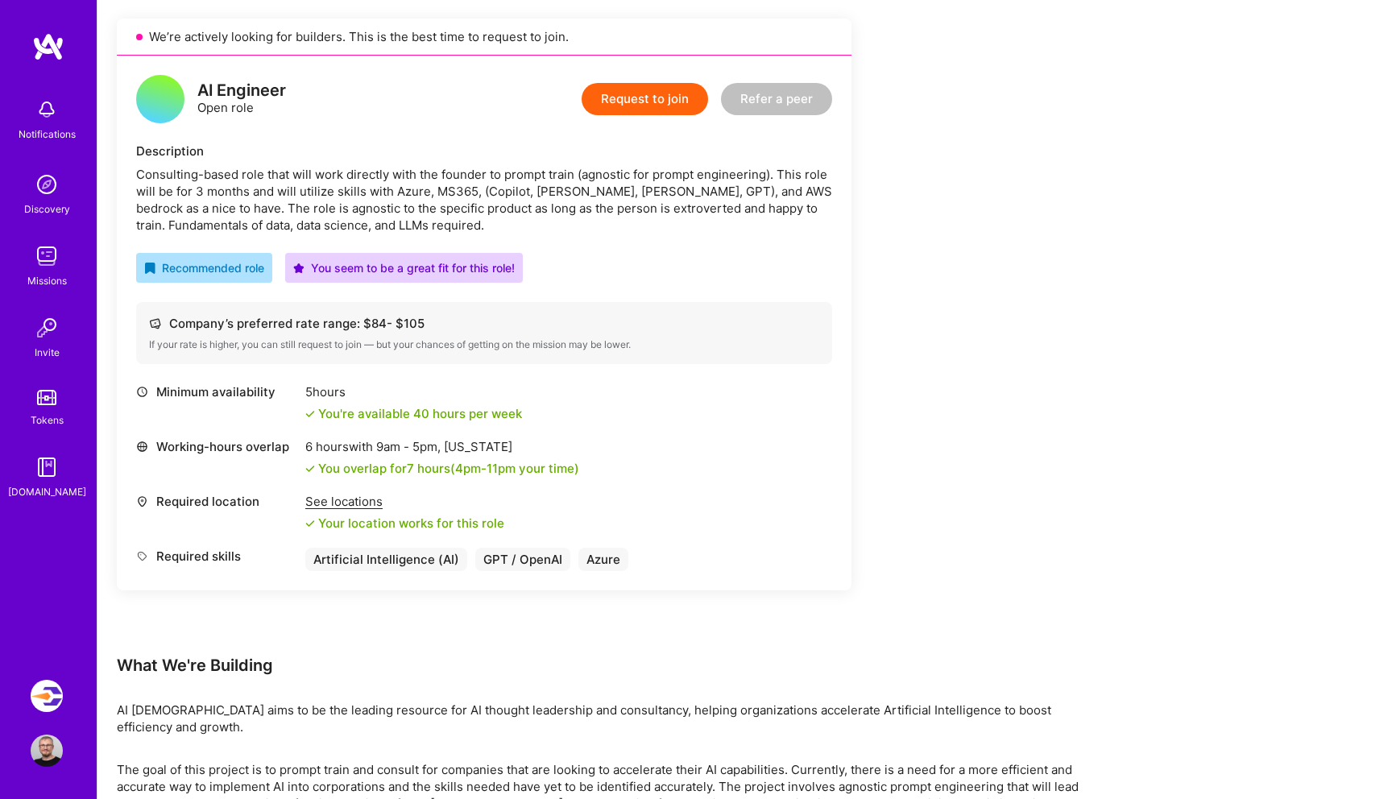
scroll to position [472, 0]
